Goal: Transaction & Acquisition: Purchase product/service

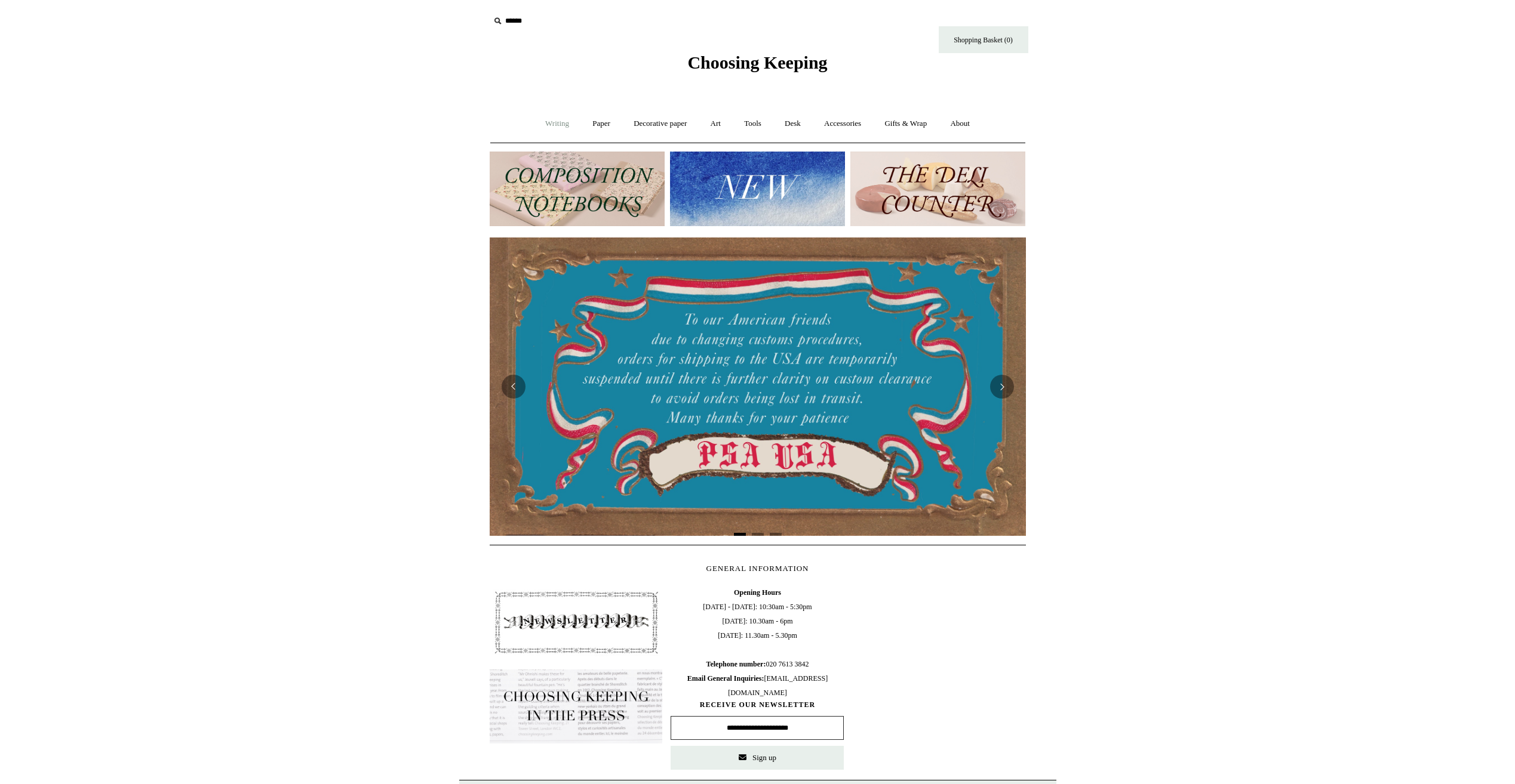
click at [546, 124] on link "Writing +" at bounding box center [557, 124] width 46 height 32
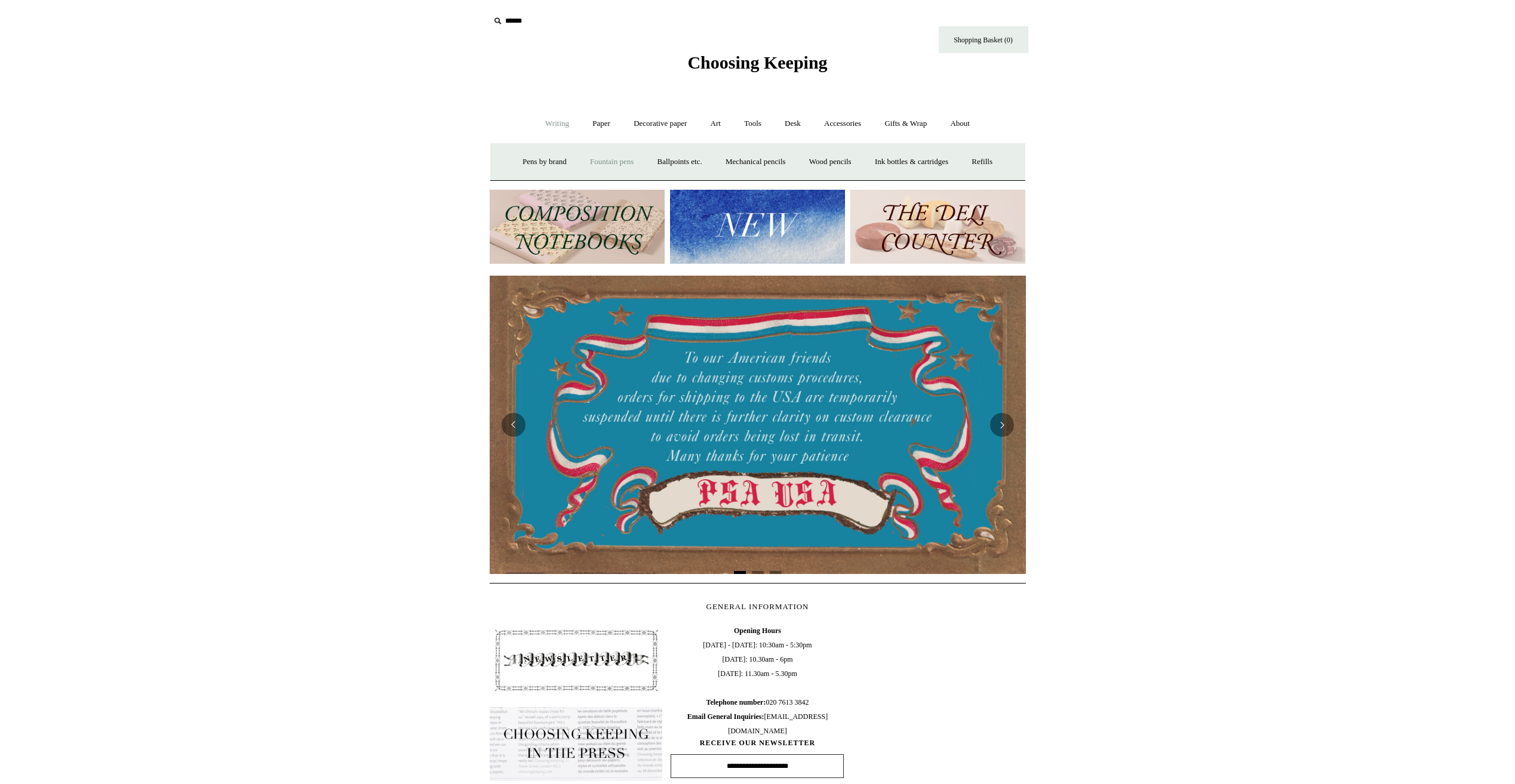
click at [592, 166] on link "Fountain pens +" at bounding box center [612, 162] width 65 height 32
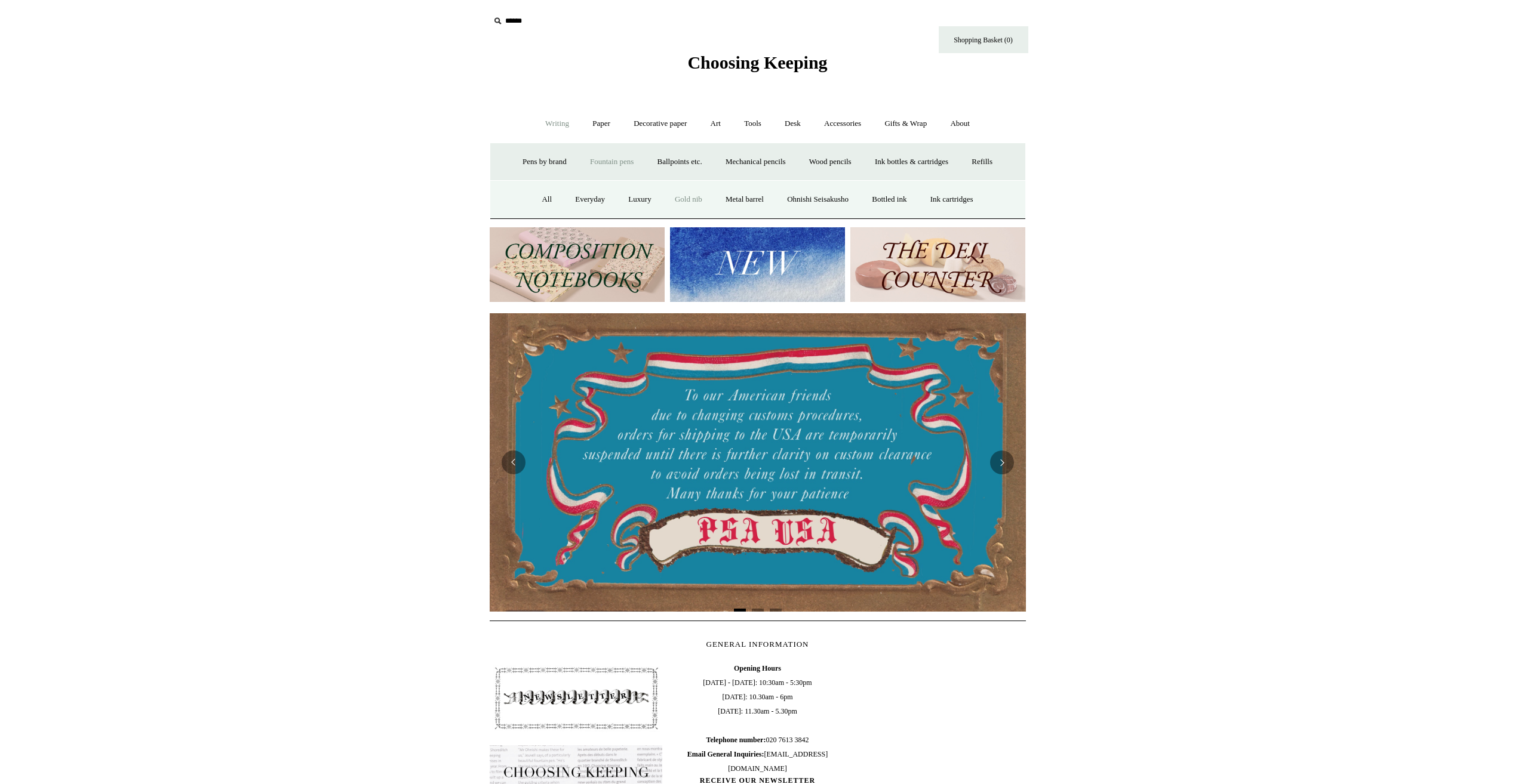
click at [686, 206] on link "Gold nib" at bounding box center [688, 200] width 49 height 32
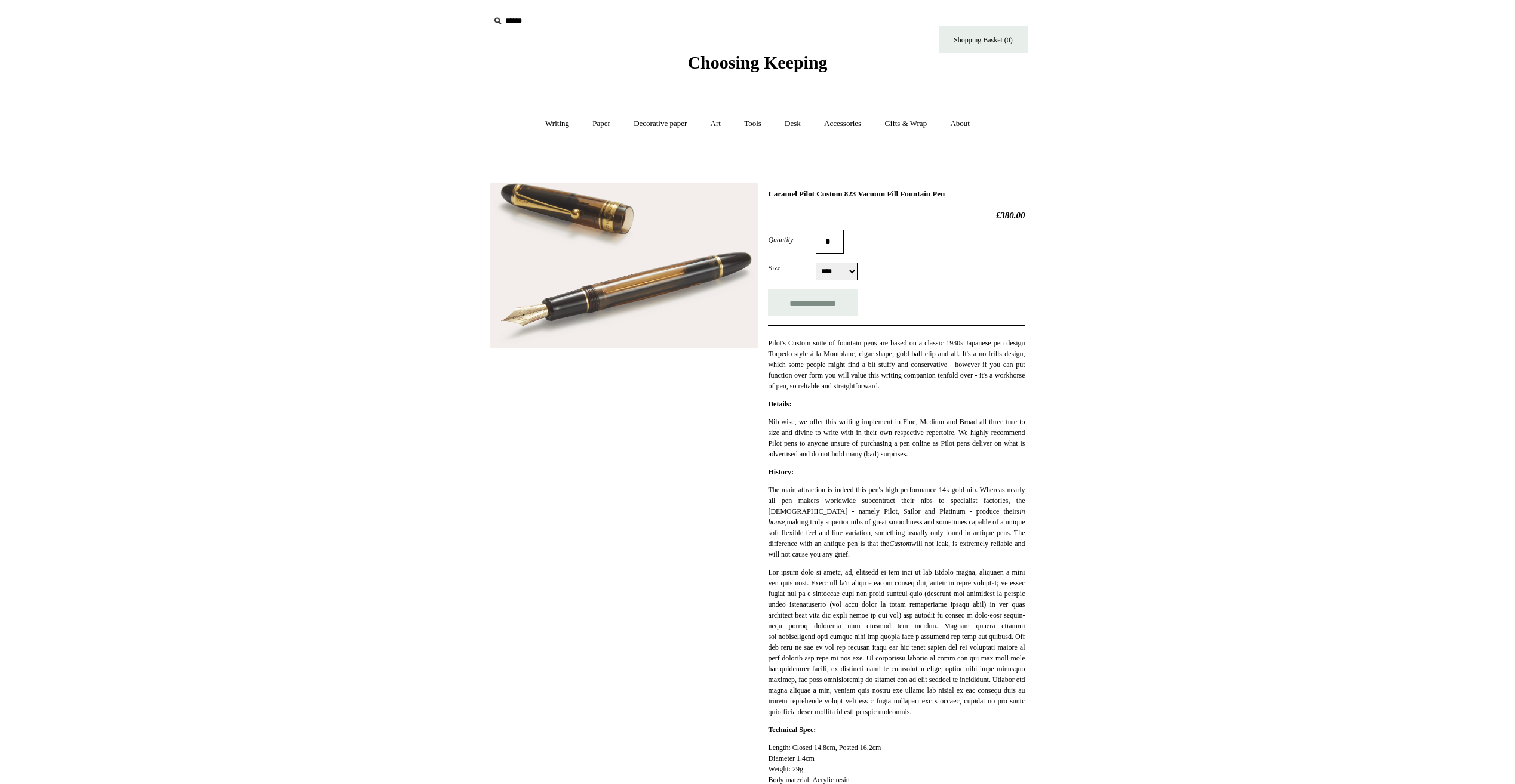
click at [576, 229] on img at bounding box center [624, 266] width 267 height 166
